Goal: Information Seeking & Learning: Learn about a topic

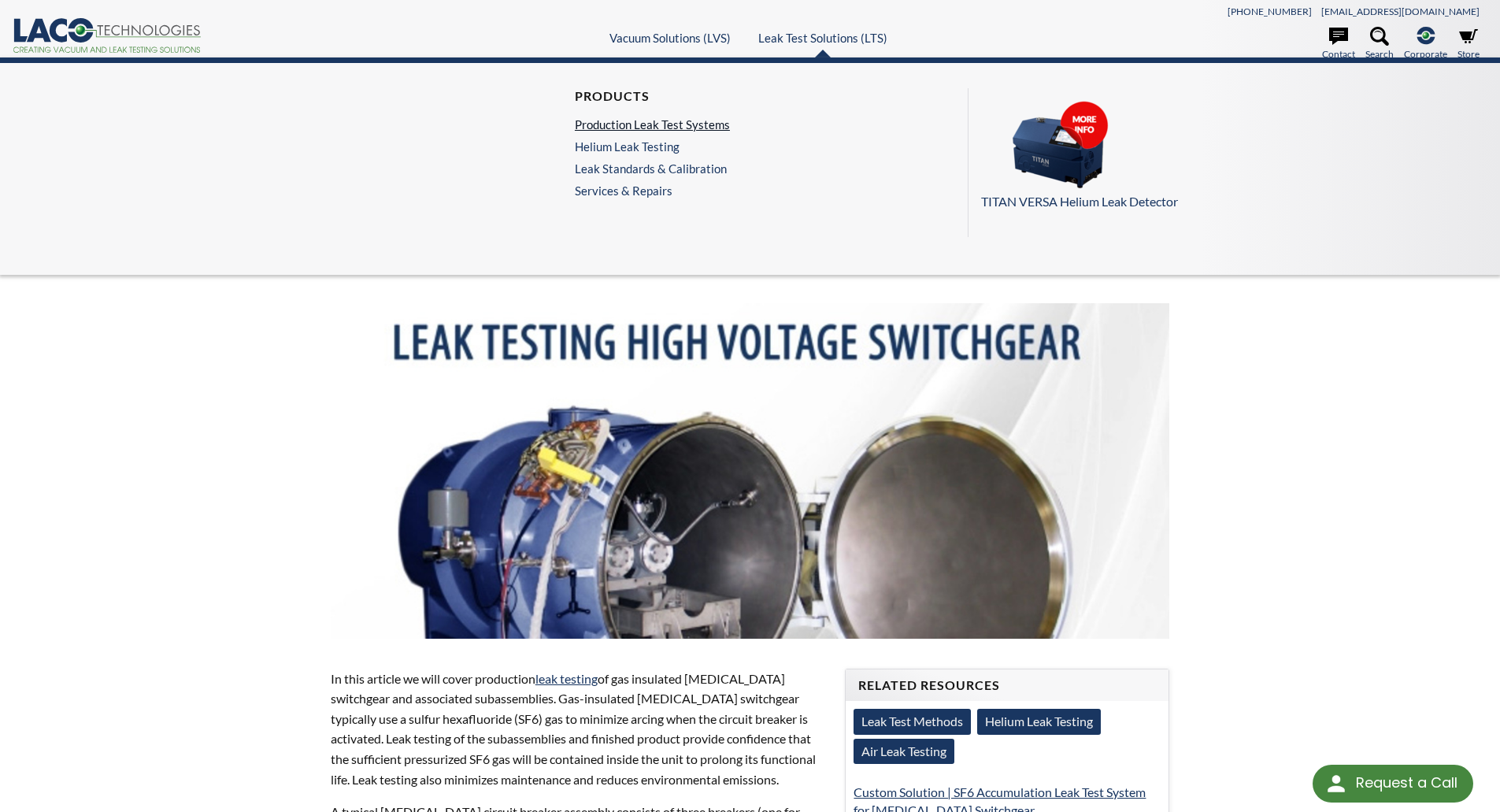
click at [720, 121] on link "Production Leak Test Systems" at bounding box center [652, 125] width 156 height 15
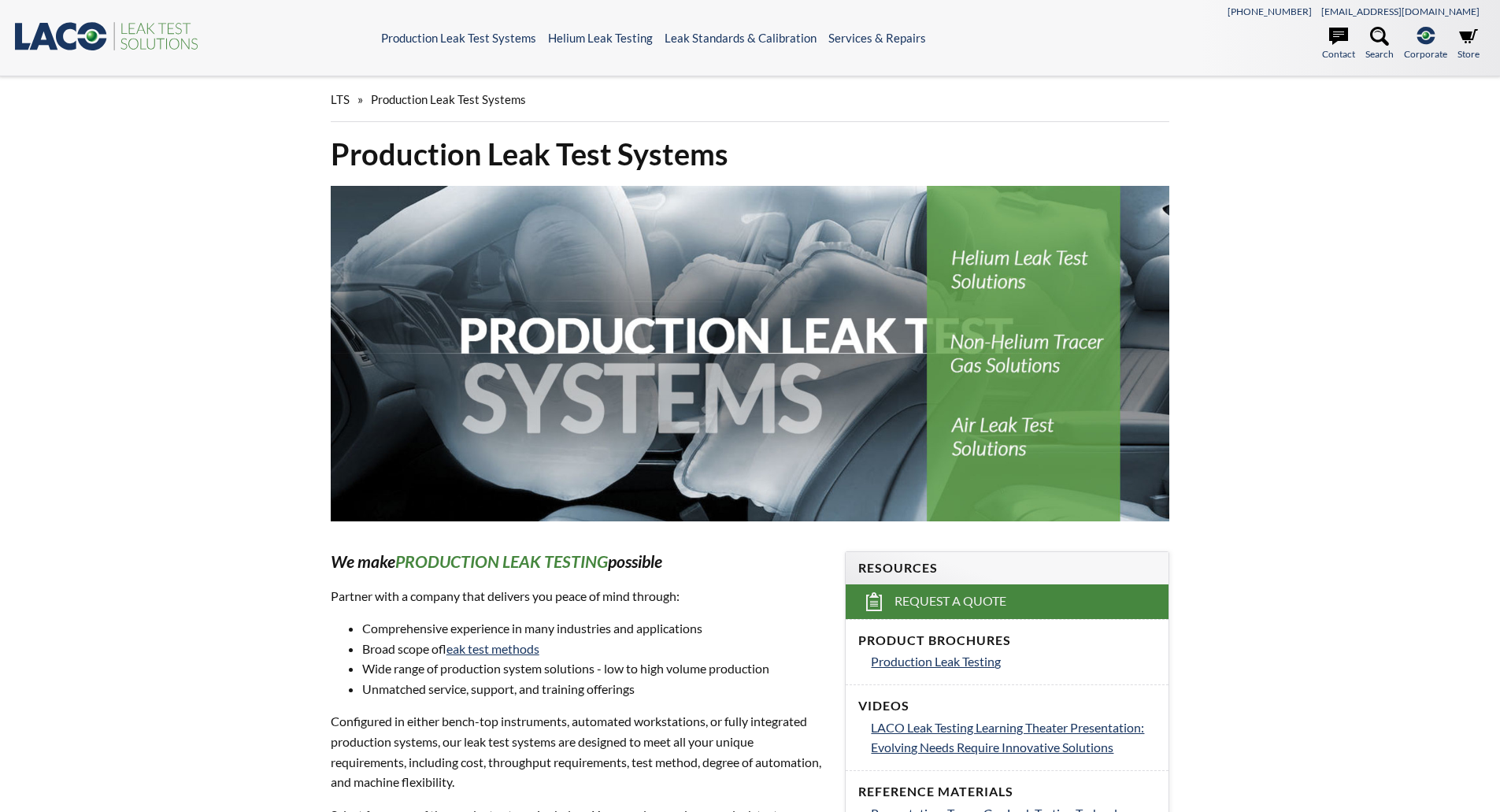
select select "Language Translate Widget"
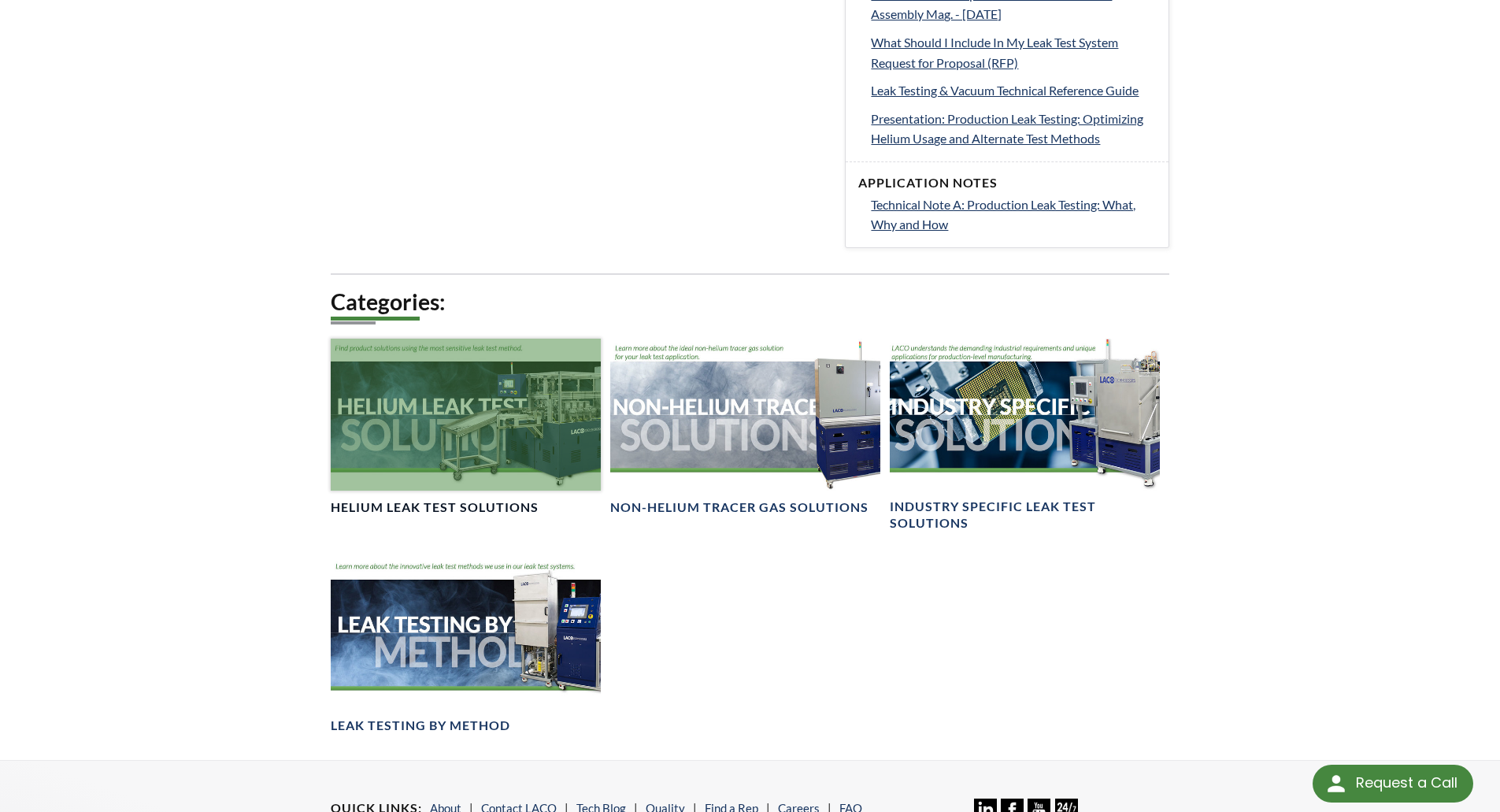
scroll to position [945, 0]
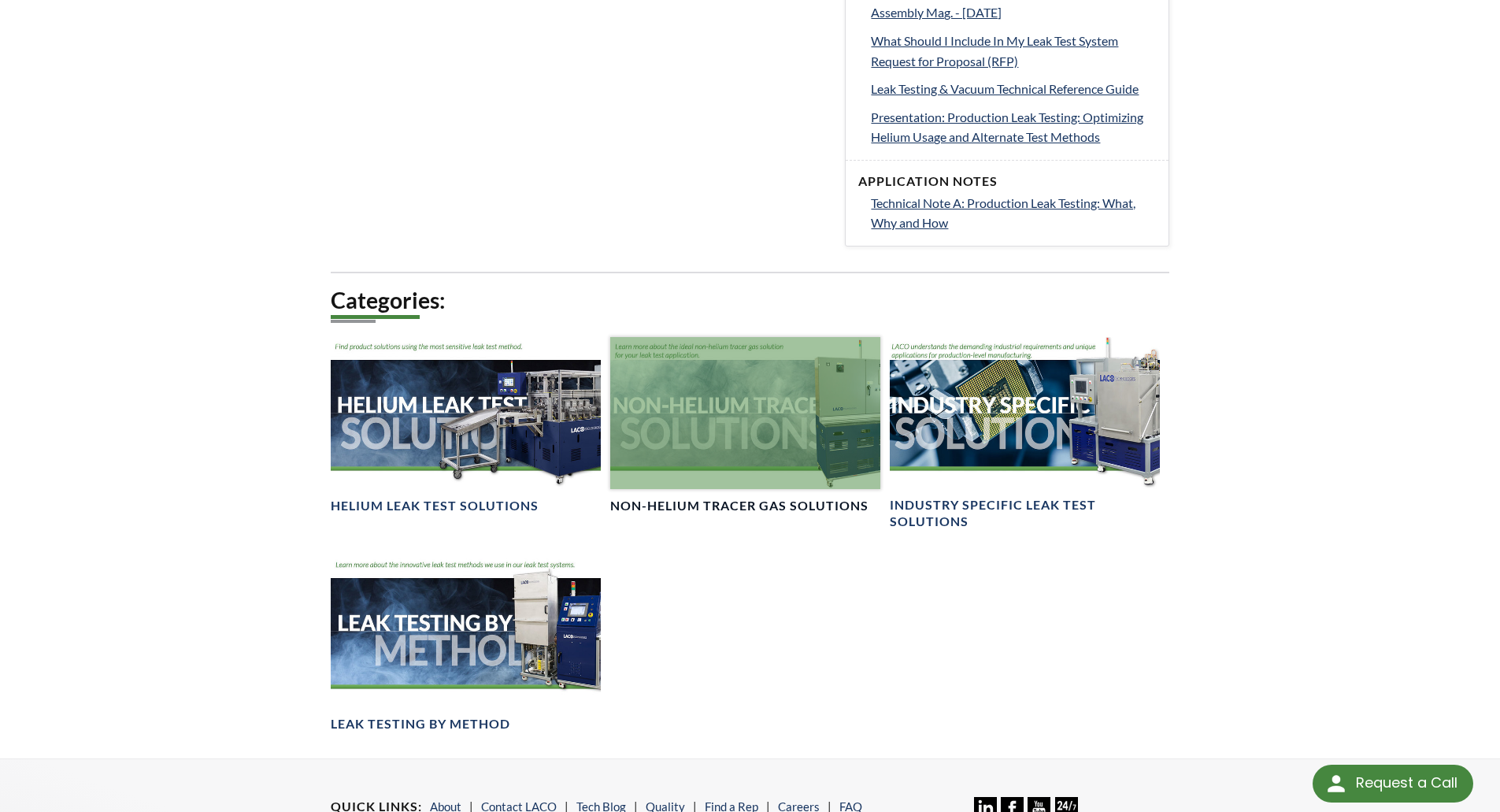
click at [724, 425] on div at bounding box center [745, 413] width 270 height 152
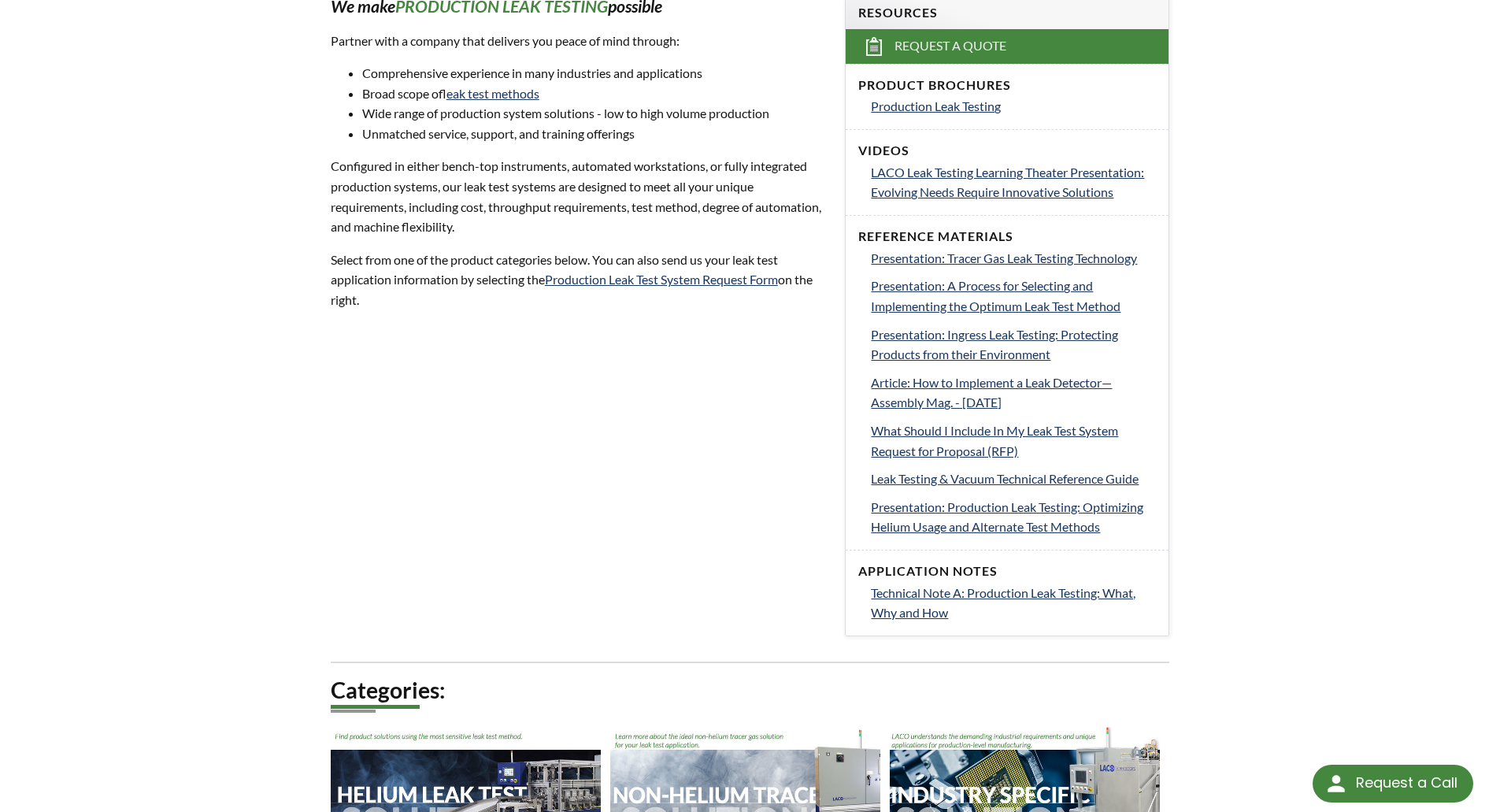
scroll to position [395, 0]
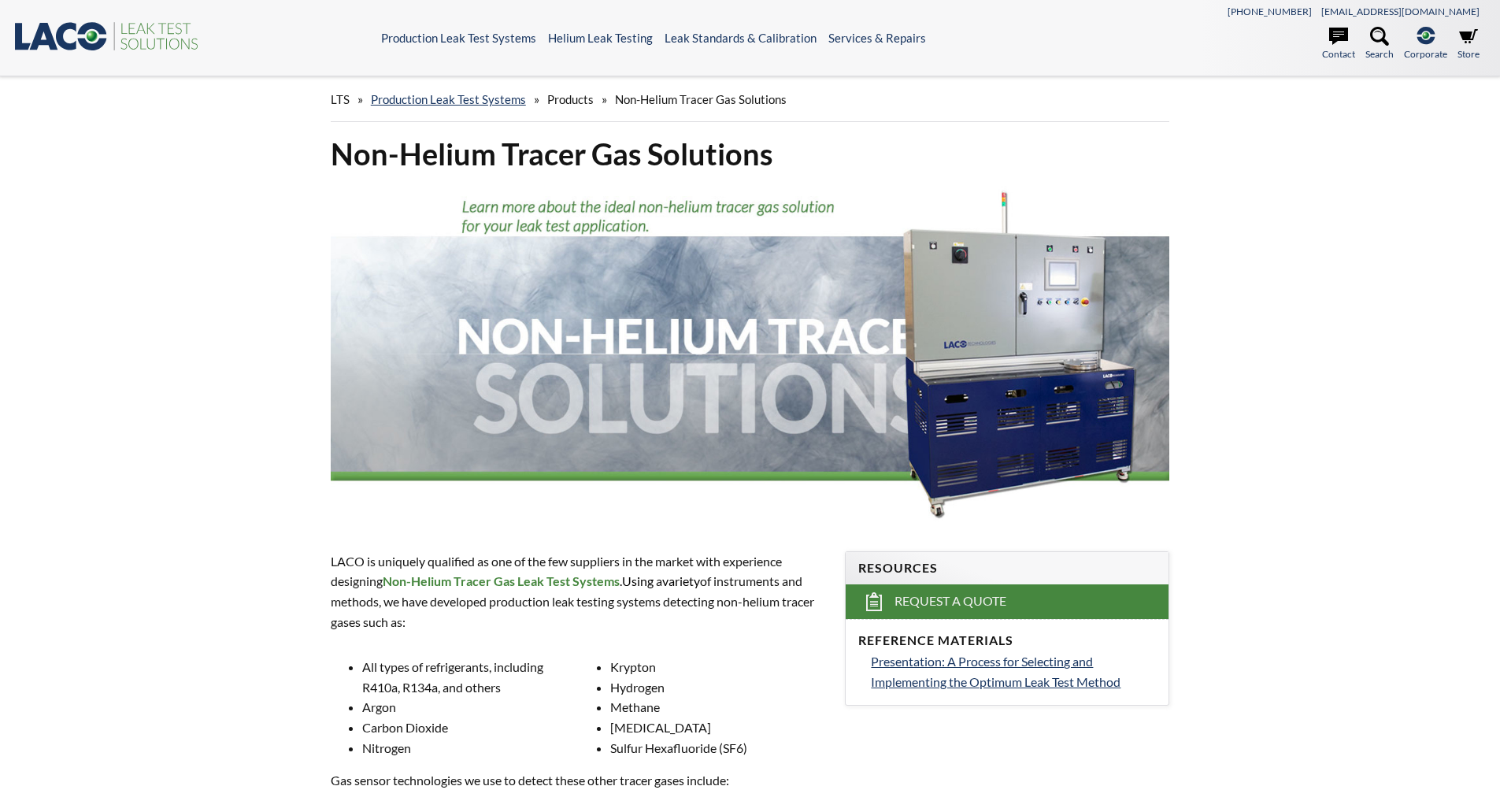
select select "Language Translate Widget"
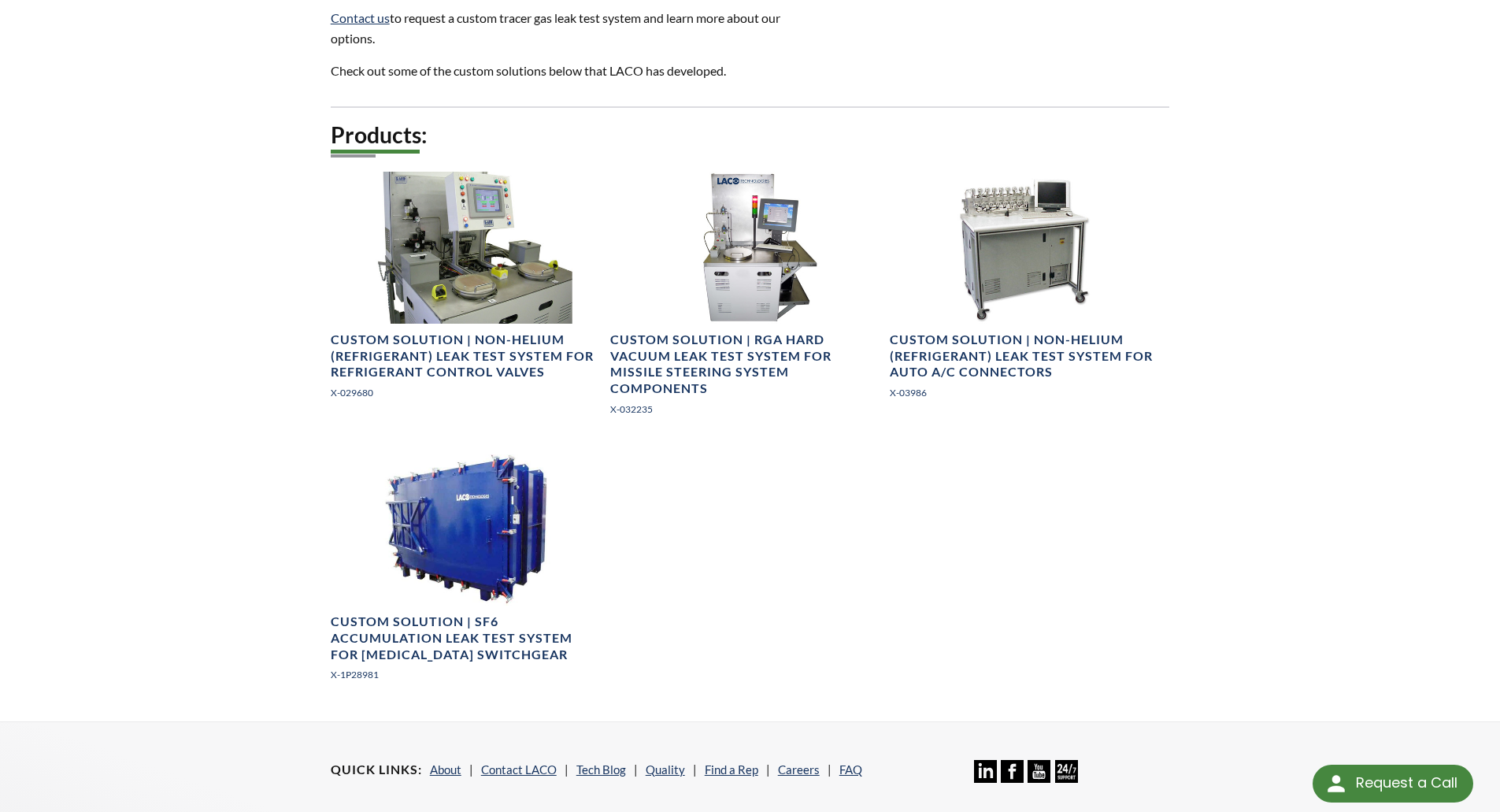
scroll to position [1102, 0]
